Goal: Task Accomplishment & Management: Manage account settings

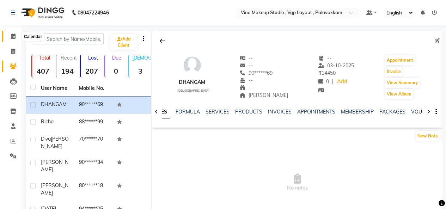
click at [11, 35] on icon at bounding box center [13, 35] width 5 height 5
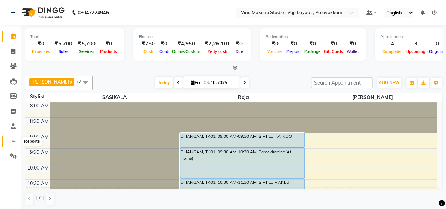
click at [16, 141] on span at bounding box center [13, 141] width 12 height 8
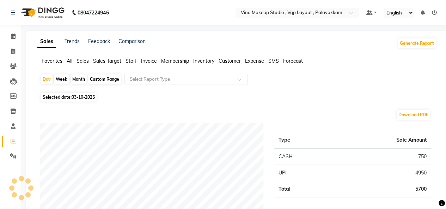
click at [80, 79] on div "Month" at bounding box center [79, 79] width 16 height 10
select select "10"
select select "2025"
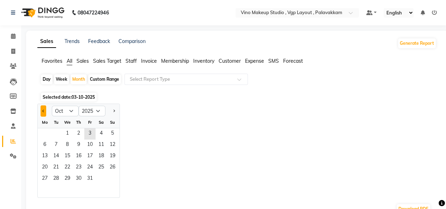
click at [42, 113] on button "Previous month" at bounding box center [44, 110] width 6 height 11
select select "7"
click at [100, 78] on div "Custom Range" at bounding box center [104, 79] width 33 height 10
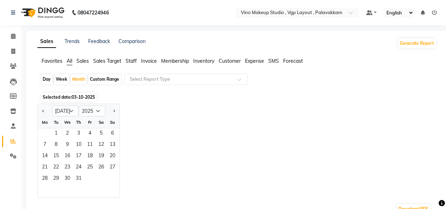
select select "10"
select select "2025"
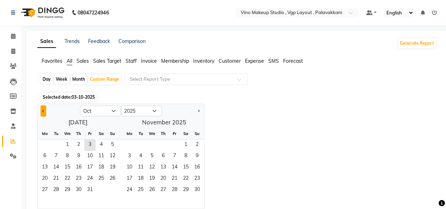
click at [42, 108] on button "Previous month" at bounding box center [44, 110] width 6 height 11
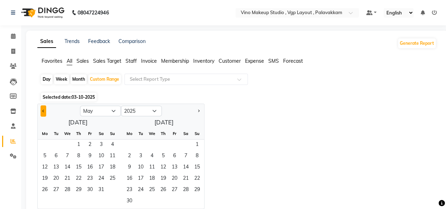
click at [42, 108] on button "Previous month" at bounding box center [44, 110] width 6 height 11
click at [66, 144] on span "1" at bounding box center [67, 145] width 11 height 11
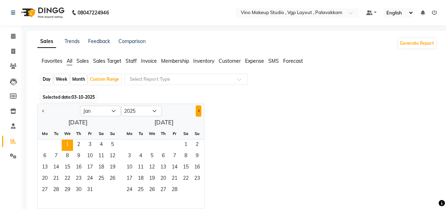
click at [199, 112] on button "Next month" at bounding box center [199, 110] width 6 height 11
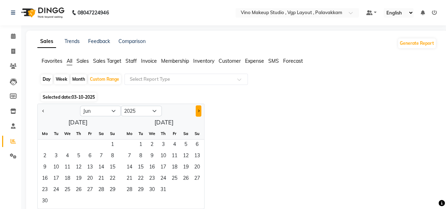
click at [199, 112] on button "Next month" at bounding box center [199, 110] width 6 height 11
select select "9"
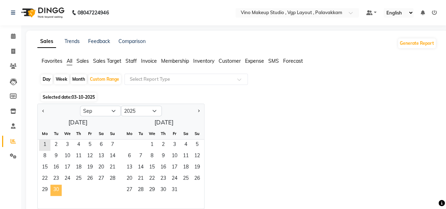
click at [53, 190] on span "30" at bounding box center [55, 190] width 11 height 11
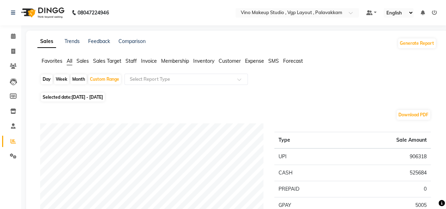
click at [86, 62] on span "Sales" at bounding box center [83, 61] width 12 height 6
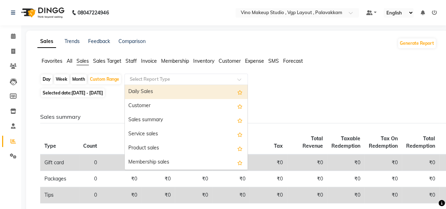
click at [151, 77] on input "text" at bounding box center [179, 79] width 102 height 7
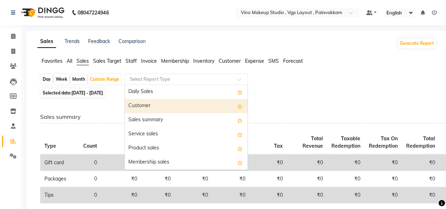
click at [154, 105] on div "Customer" at bounding box center [186, 106] width 123 height 14
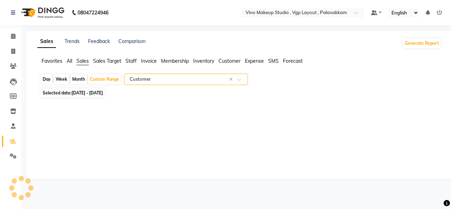
select select "full_report"
select select "csv"
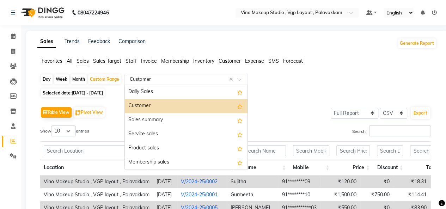
click at [153, 82] on div "Select Report Type × Customer" at bounding box center [177, 79] width 103 height 7
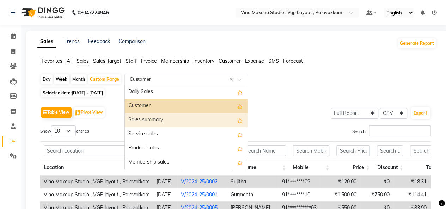
click at [158, 120] on div "Sales summary" at bounding box center [186, 120] width 123 height 14
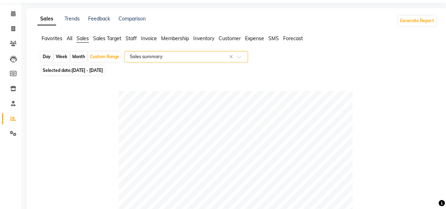
scroll to position [19, 0]
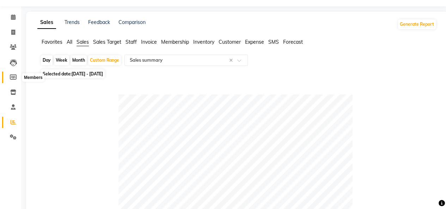
click at [13, 77] on icon at bounding box center [13, 76] width 7 height 5
select select
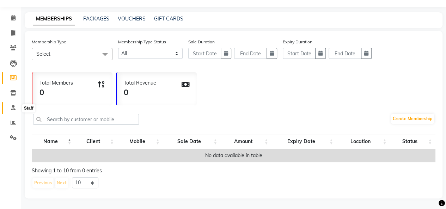
click at [12, 106] on icon at bounding box center [13, 107] width 5 height 5
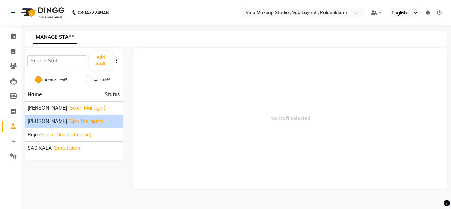
click at [90, 125] on li "[PERSON_NAME] (Spa Therapist)" at bounding box center [74, 121] width 98 height 13
drag, startPoint x: 90, startPoint y: 125, endPoint x: 49, endPoint y: 117, distance: 41.3
click at [49, 117] on li "[PERSON_NAME] (Spa Therapist)" at bounding box center [74, 121] width 98 height 13
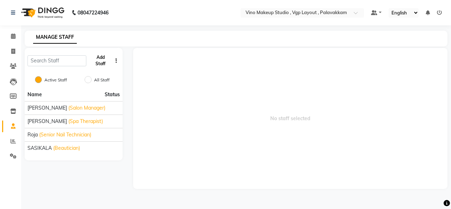
click at [106, 61] on button "Add Staff" at bounding box center [100, 60] width 23 height 18
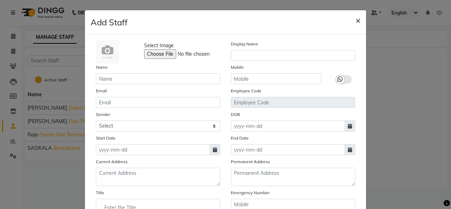
click at [356, 20] on span "×" at bounding box center [358, 20] width 5 height 11
checkbox input "false"
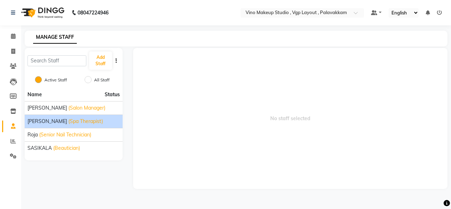
click at [72, 122] on span "(Spa Therapist)" at bounding box center [85, 121] width 35 height 7
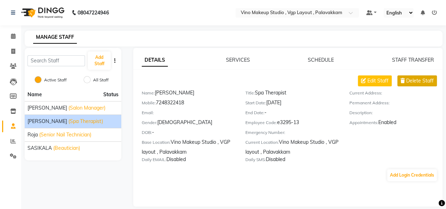
click at [419, 79] on span "Delete Staff" at bounding box center [419, 80] width 27 height 7
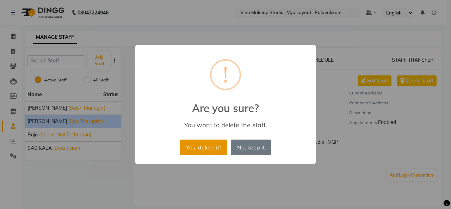
click at [202, 145] on button "Yes, delete it!" at bounding box center [203, 148] width 47 height 16
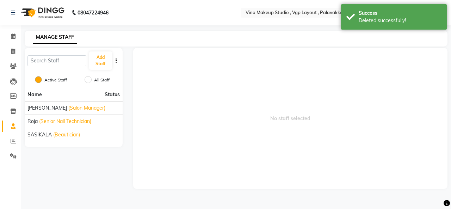
click at [196, 160] on span "No staff selected" at bounding box center [290, 118] width 315 height 141
click at [12, 35] on icon at bounding box center [13, 35] width 5 height 5
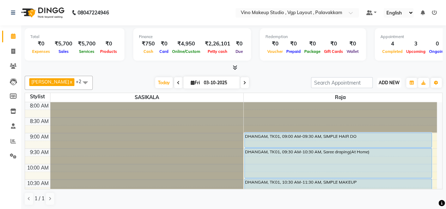
click at [388, 80] on span "ADD NEW" at bounding box center [389, 82] width 21 height 5
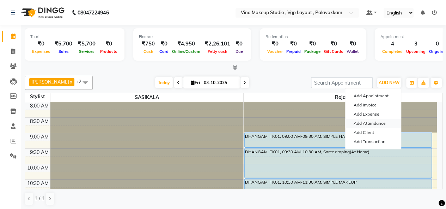
click at [377, 123] on link "Add Attendance" at bounding box center [373, 123] width 56 height 9
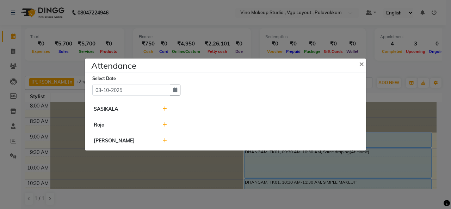
click at [163, 109] on icon at bounding box center [165, 108] width 5 height 5
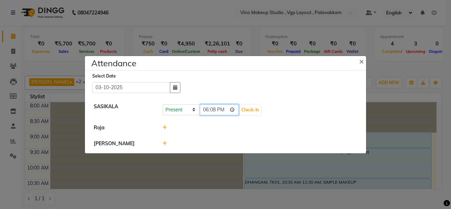
click at [211, 114] on input "18:08" at bounding box center [219, 109] width 39 height 11
type input "07:00"
click at [255, 109] on button "Check-In" at bounding box center [250, 110] width 21 height 10
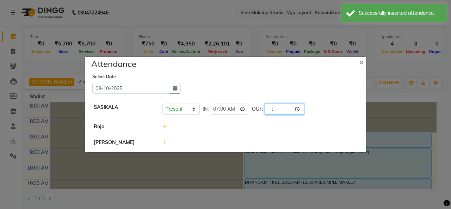
click at [271, 108] on input "time" at bounding box center [284, 109] width 39 height 11
type input "20:00"
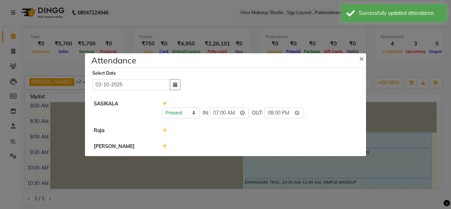
click at [163, 130] on icon at bounding box center [165, 130] width 5 height 5
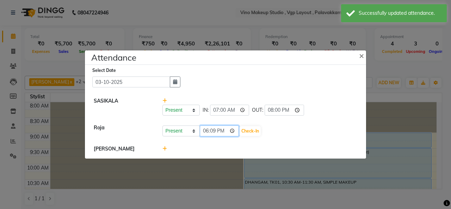
click at [207, 131] on input "18:09" at bounding box center [219, 131] width 39 height 11
type input "07:00"
click at [254, 134] on button "Check-In" at bounding box center [250, 131] width 21 height 10
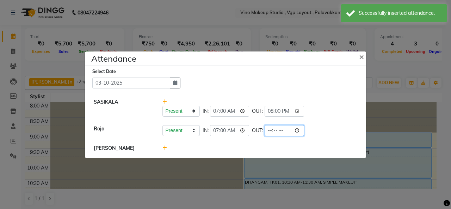
click at [272, 131] on input "time" at bounding box center [284, 130] width 39 height 11
type input "18:00"
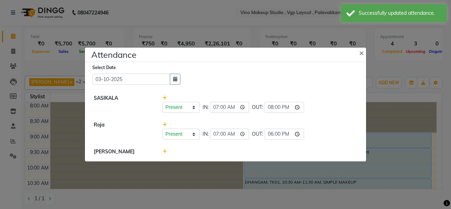
click at [164, 152] on icon at bounding box center [165, 151] width 5 height 5
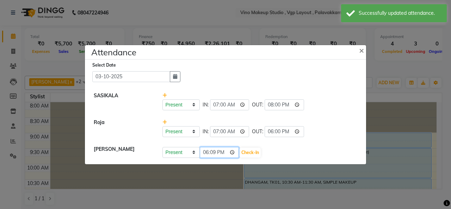
click at [206, 154] on input "18:09" at bounding box center [219, 152] width 39 height 11
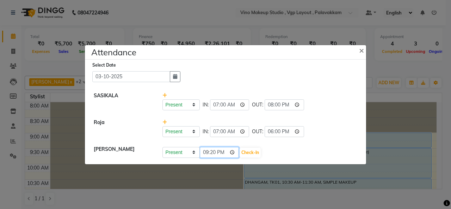
type input "09:20"
click at [246, 150] on button "Check-In" at bounding box center [250, 153] width 21 height 10
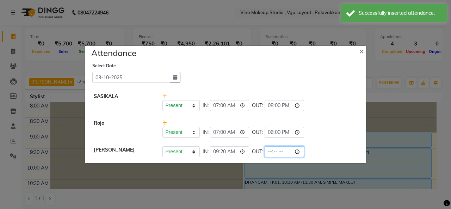
click at [268, 153] on input "time" at bounding box center [284, 151] width 39 height 11
type input "20:00"
click at [362, 139] on li "Roja Present Absent Late Half Day Weekly Off IN: 07:00 OUT: 18:00" at bounding box center [226, 128] width 278 height 27
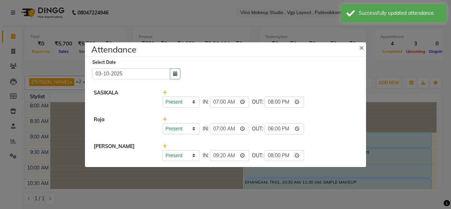
click at [384, 154] on ngb-modal-window "Attendance × Select Date [DATE] SASIKALA Present Absent Late Half Day Weekly Of…" at bounding box center [225, 104] width 451 height 209
